Goal: Transaction & Acquisition: Book appointment/travel/reservation

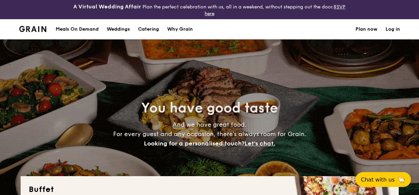
select select
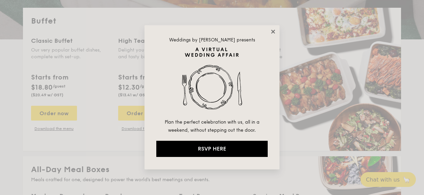
click at [273, 29] on icon at bounding box center [273, 32] width 6 height 6
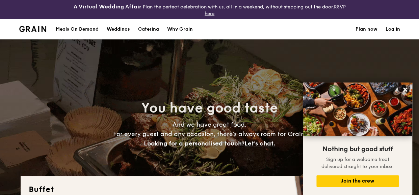
click at [35, 30] on img at bounding box center [32, 29] width 27 height 6
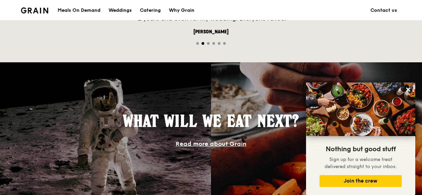
scroll to position [709, 0]
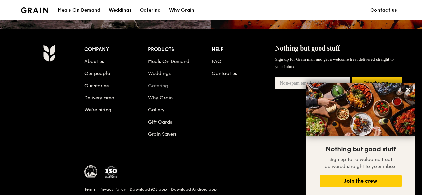
click at [163, 87] on link "Catering" at bounding box center [158, 86] width 20 height 6
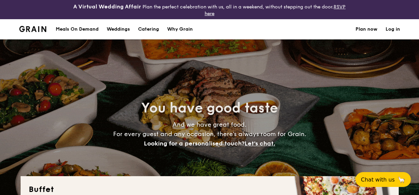
select select
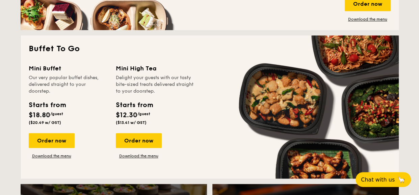
scroll to position [439, 0]
